Goal: Task Accomplishment & Management: Complete application form

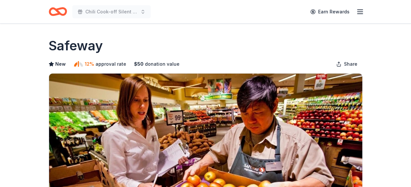
click at [64, 14] on icon "Home" at bounding box center [61, 11] width 10 height 7
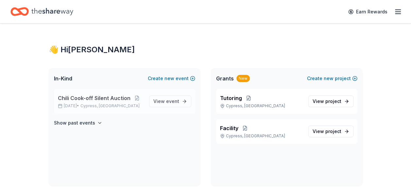
click at [64, 96] on span "Chili Cook-off Silent Auction" at bounding box center [94, 98] width 73 height 8
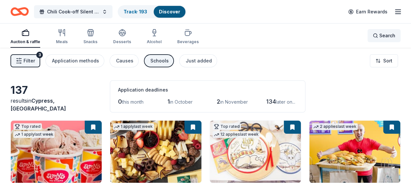
click at [385, 35] on span "Search" at bounding box center [388, 36] width 16 height 8
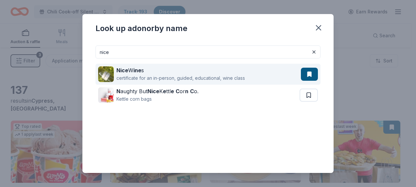
type input "nice"
click at [280, 75] on div "Nice W ine s certificate for an in-person, guided, educational, wine class" at bounding box center [199, 74] width 203 height 21
click at [252, 80] on div "Nice W ine s certificate for an in-person, guided, educational, wine class" at bounding box center [199, 74] width 203 height 21
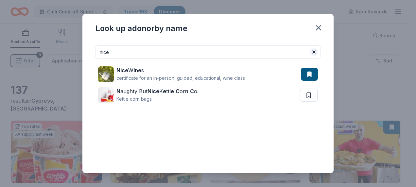
click at [310, 54] on button at bounding box center [314, 52] width 8 height 8
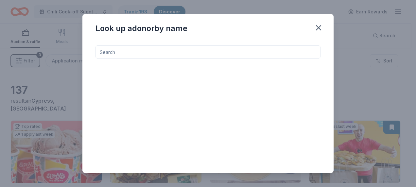
click at [167, 55] on input at bounding box center [208, 51] width 225 height 13
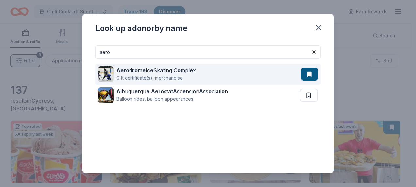
type input "aero"
click at [305, 73] on button at bounding box center [309, 74] width 17 height 13
click at [179, 70] on strong "o" at bounding box center [178, 70] width 3 height 7
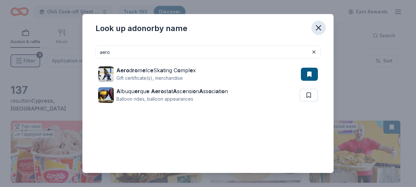
click at [320, 26] on icon "button" at bounding box center [318, 27] width 9 height 9
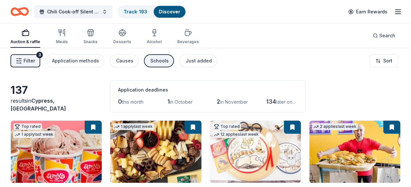
drag, startPoint x: 343, startPoint y: 88, endPoint x: 255, endPoint y: 38, distance: 101.1
click at [255, 38] on div "Auction & raffle Meals Snacks Desserts Alcohol Beverages Search" at bounding box center [205, 36] width 390 height 24
click at [187, 59] on div "Just added" at bounding box center [199, 61] width 26 height 8
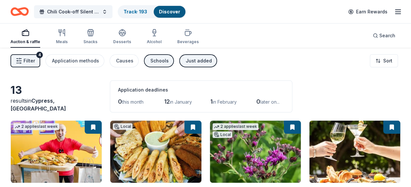
click at [17, 59] on line "button" at bounding box center [18, 59] width 2 height 0
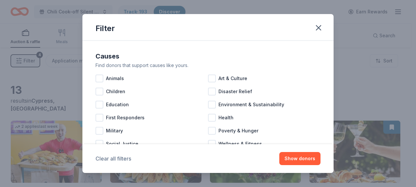
click at [120, 158] on button "Clear all filters" at bounding box center [114, 159] width 36 height 8
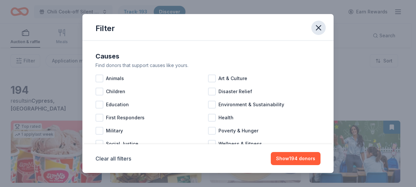
drag, startPoint x: 322, startPoint y: 26, endPoint x: 319, endPoint y: 27, distance: 3.4
click at [321, 26] on icon "button" at bounding box center [318, 27] width 9 height 9
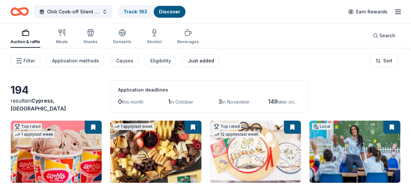
click at [190, 62] on div "Just added" at bounding box center [201, 61] width 26 height 8
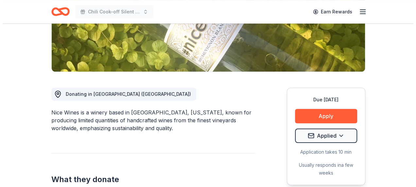
scroll to position [131, 0]
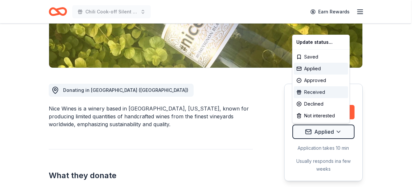
click at [325, 91] on div "Received" at bounding box center [321, 92] width 54 height 12
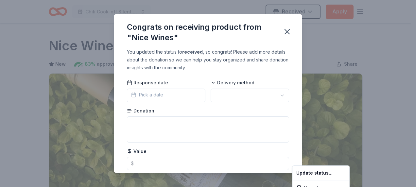
click at [143, 96] on html "Chili Cook-off Silent Auction Received Apply Due in 170 days Share Nice Wines N…" at bounding box center [208, 93] width 416 height 187
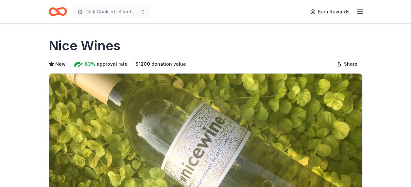
scroll to position [131, 0]
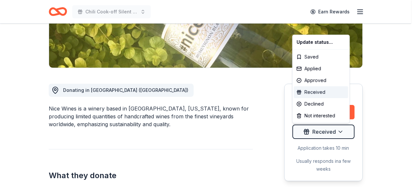
click at [321, 92] on div "Received" at bounding box center [321, 92] width 54 height 12
click at [315, 92] on div "Received" at bounding box center [321, 92] width 54 height 12
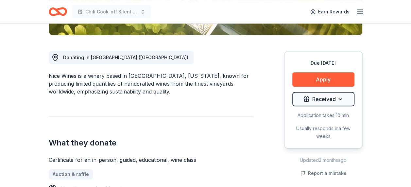
scroll to position [33, 0]
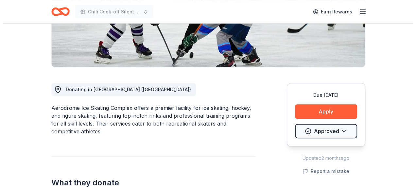
scroll to position [164, 0]
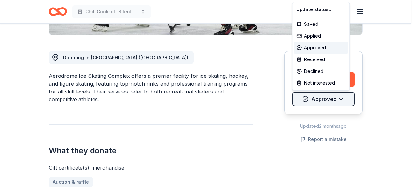
click at [315, 59] on div "Received" at bounding box center [321, 60] width 54 height 12
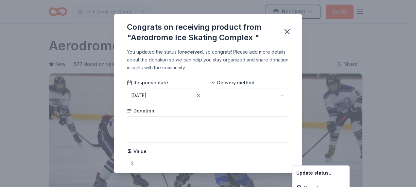
click at [157, 111] on html "Chili Cook-off Silent Auction Received Apply Due [DATE] Share Aerodrome Ice Ska…" at bounding box center [208, 93] width 416 height 187
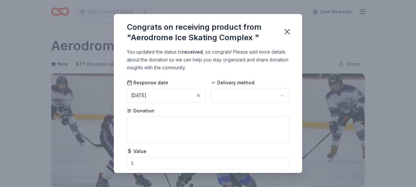
scroll to position [169, 0]
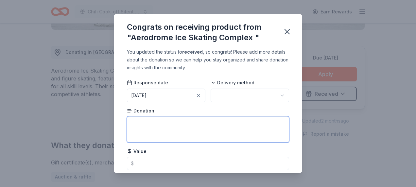
click at [154, 119] on textarea at bounding box center [208, 130] width 162 height 26
type textarea "skating and skate rental"
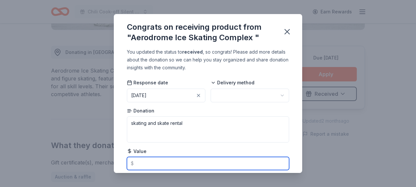
click at [141, 161] on input "text" at bounding box center [208, 163] width 162 height 13
type input "1"
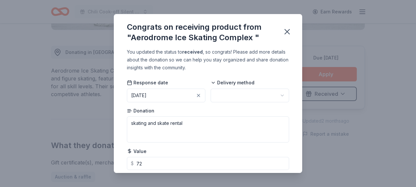
type input "72.00"
